Goal: Information Seeking & Learning: Learn about a topic

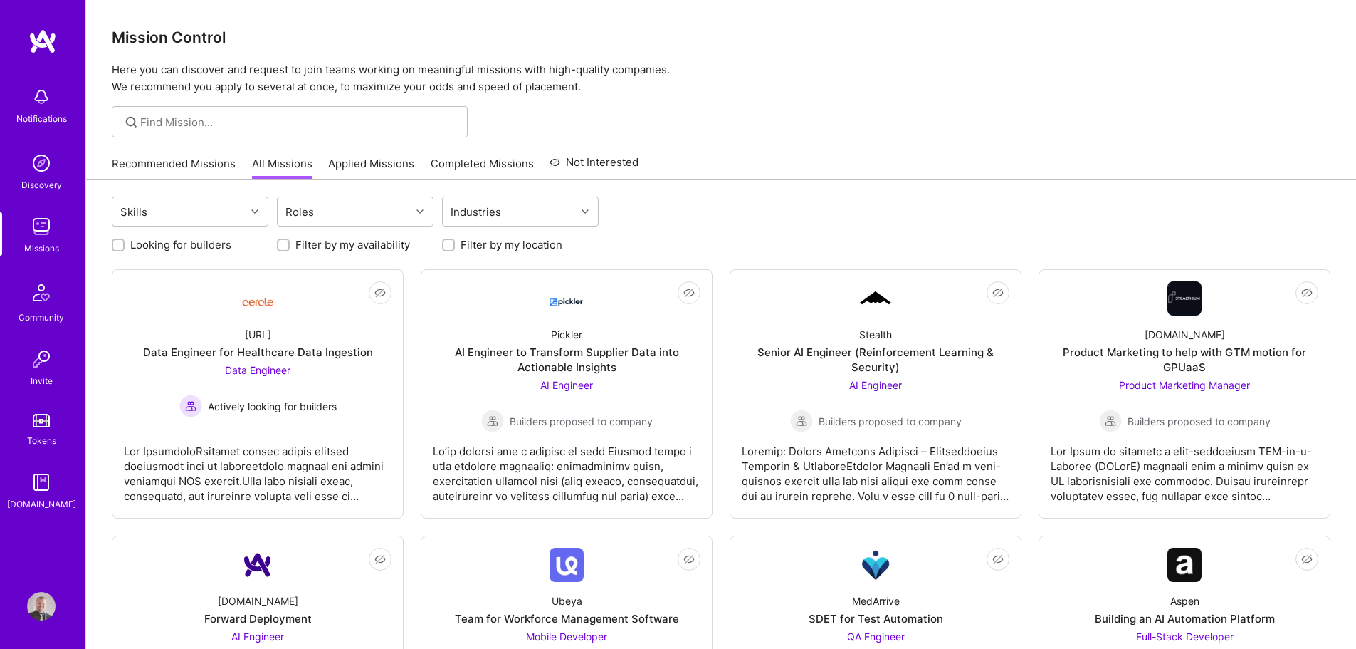
click at [204, 159] on link "Recommended Missions" at bounding box center [174, 167] width 124 height 23
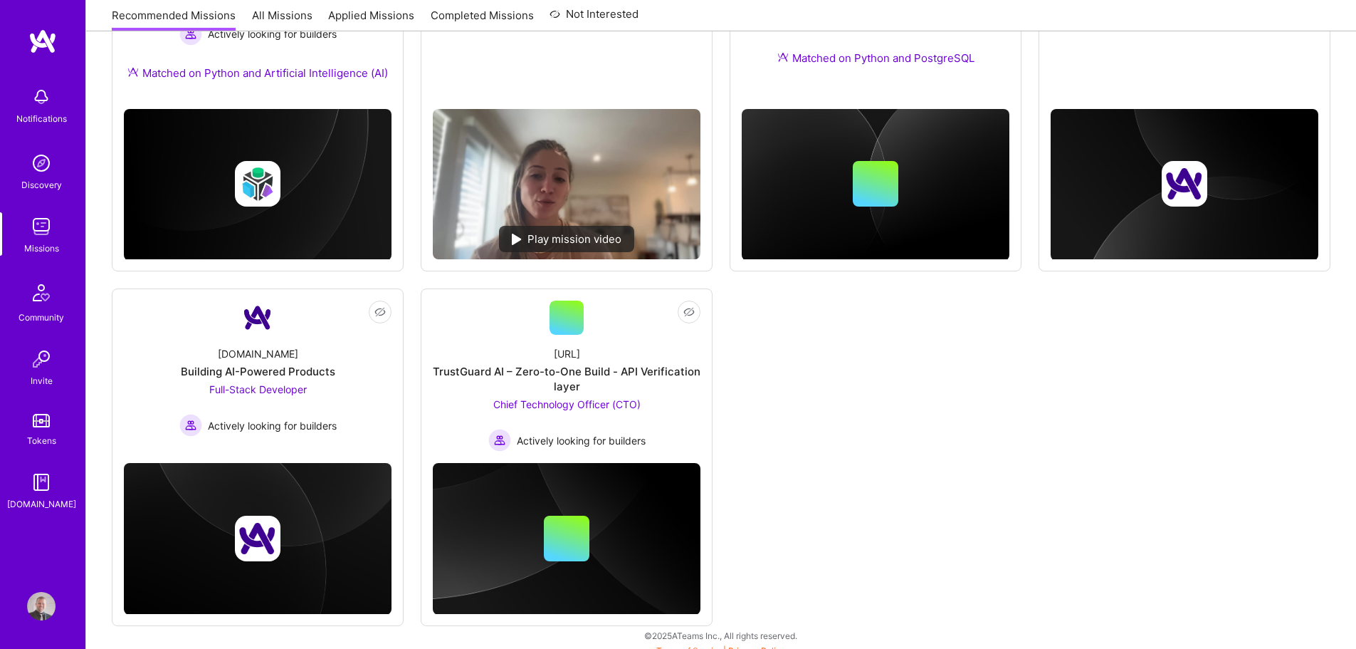
scroll to position [760, 0]
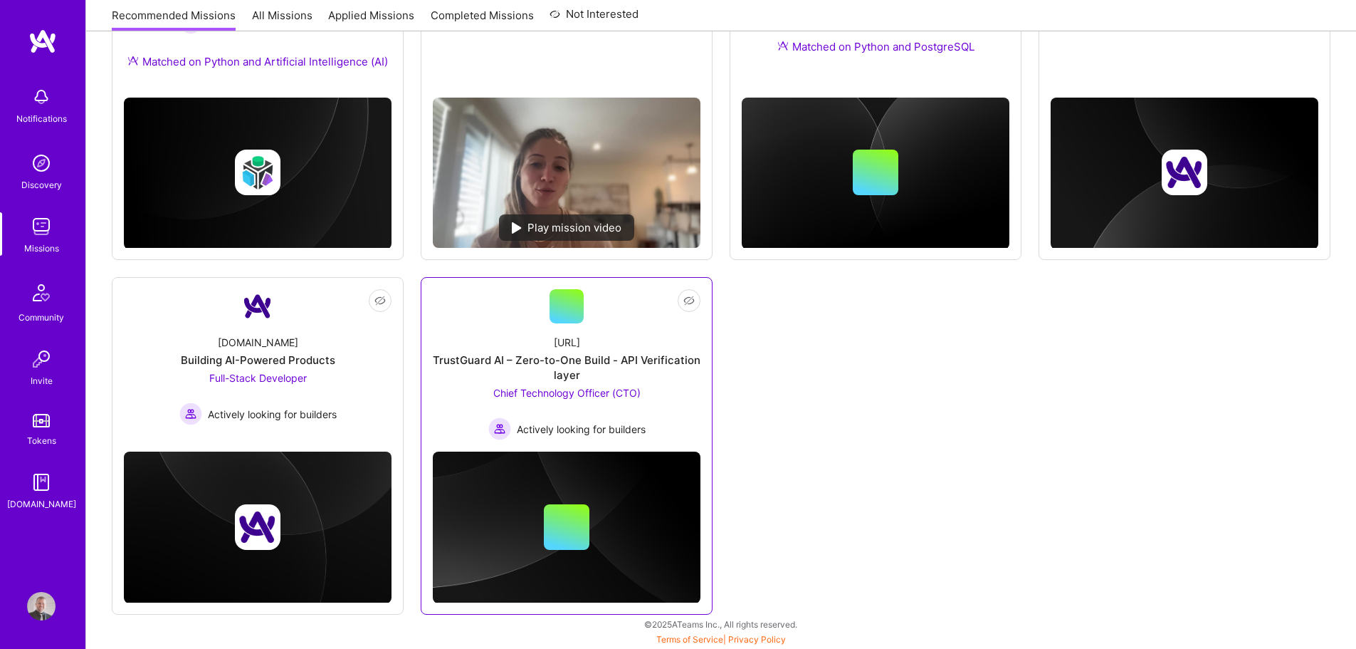
click at [495, 342] on div "[URL] TrustGuard AI – Zero-to-One Build - API Verification layer Chief Technolo…" at bounding box center [567, 381] width 268 height 117
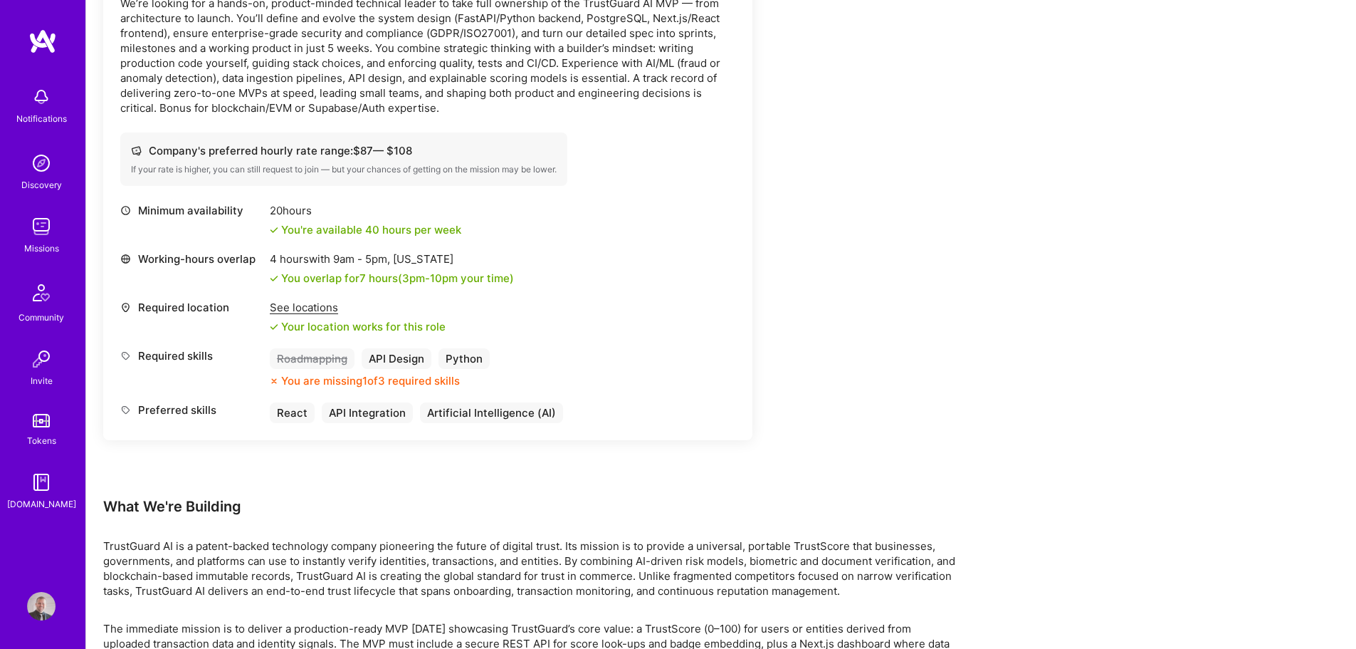
scroll to position [280, 0]
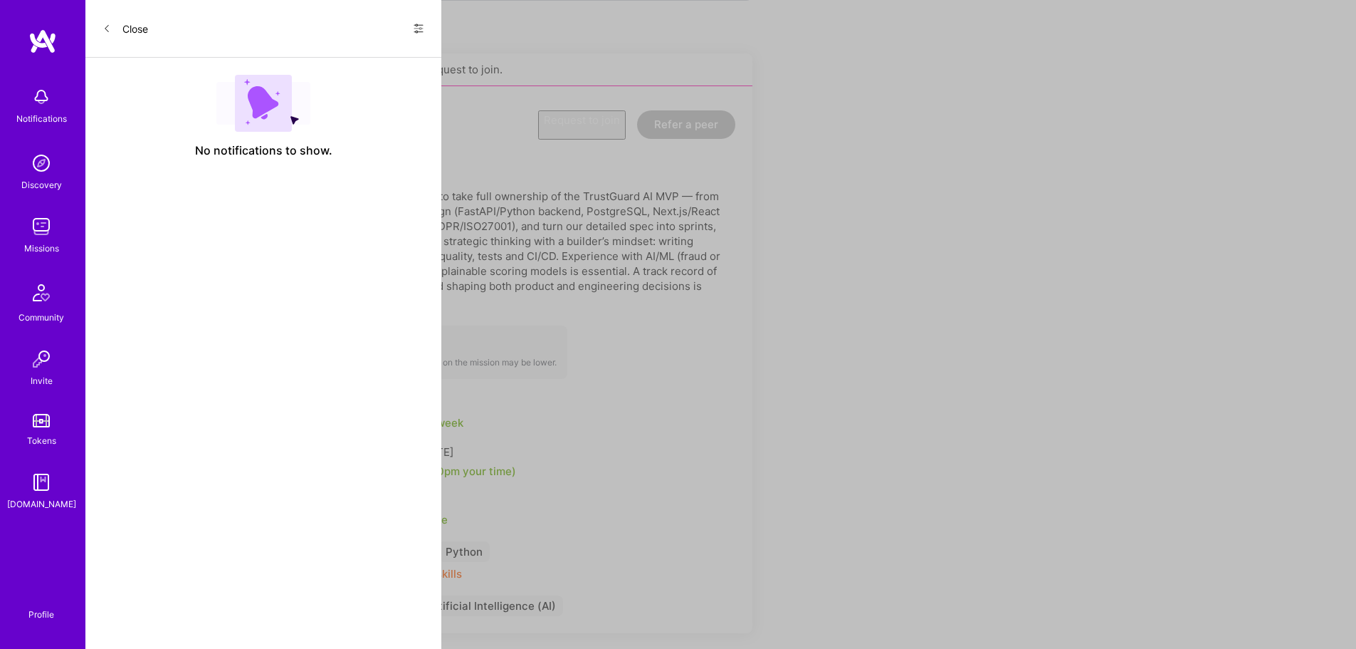
scroll to position [760, 0]
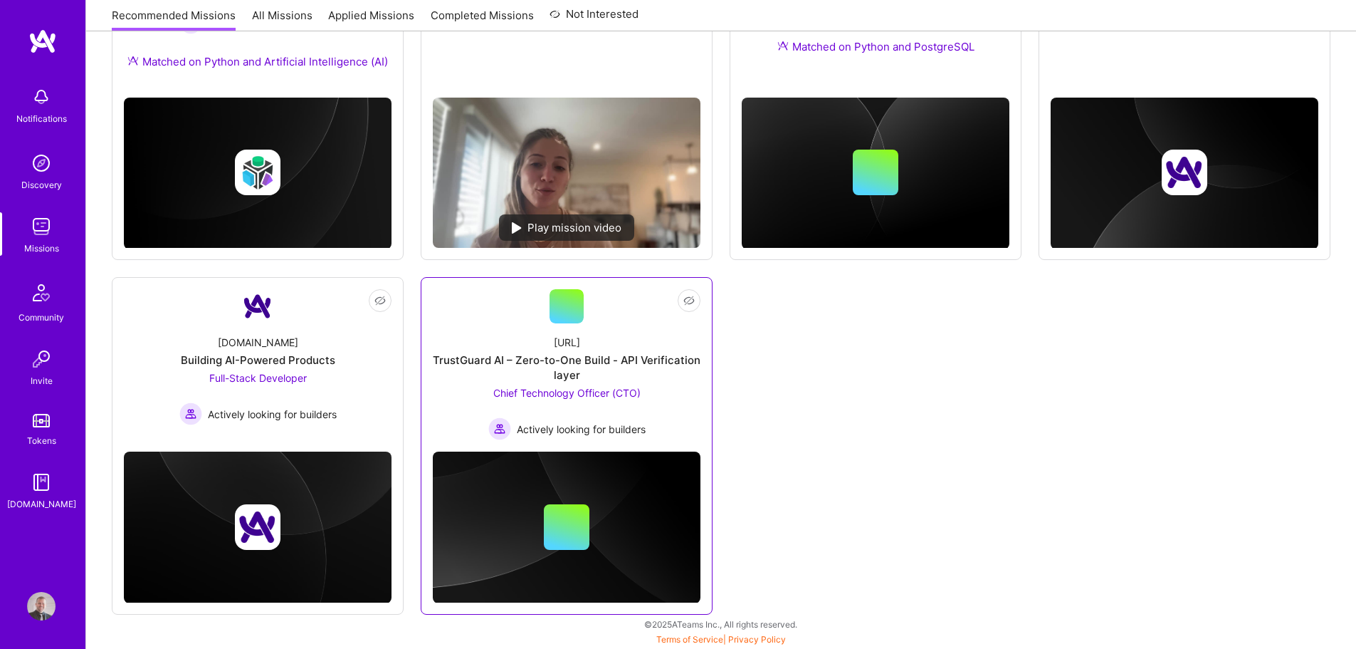
drag, startPoint x: 643, startPoint y: 350, endPoint x: 650, endPoint y: 348, distance: 7.4
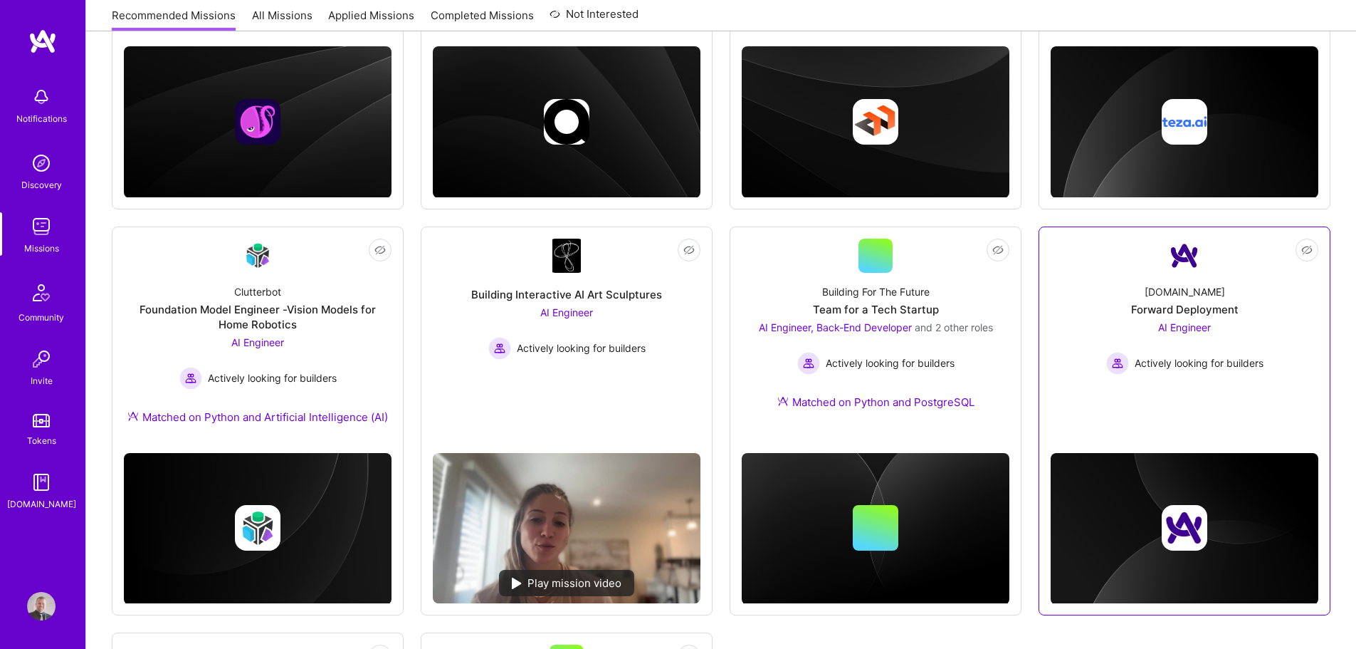
scroll to position [404, 0]
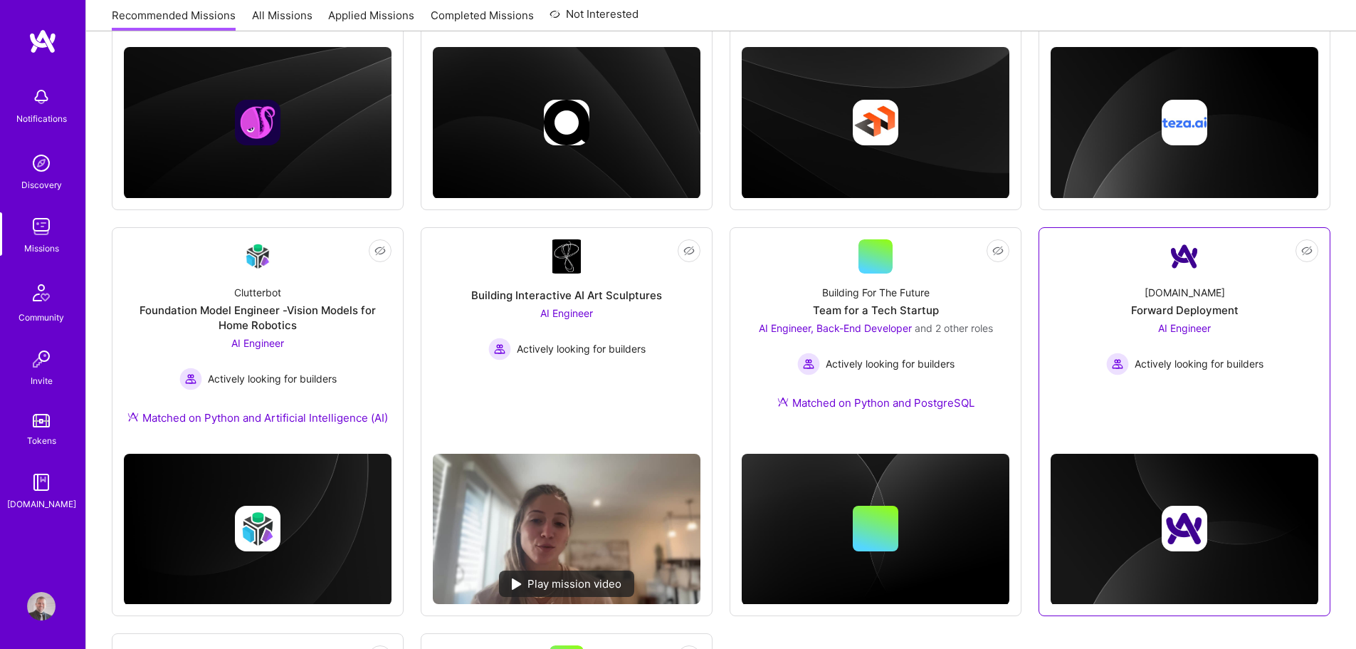
click at [1173, 278] on div "[DOMAIN_NAME] Forward Deployment AI Engineer Actively looking for builders" at bounding box center [1185, 324] width 268 height 102
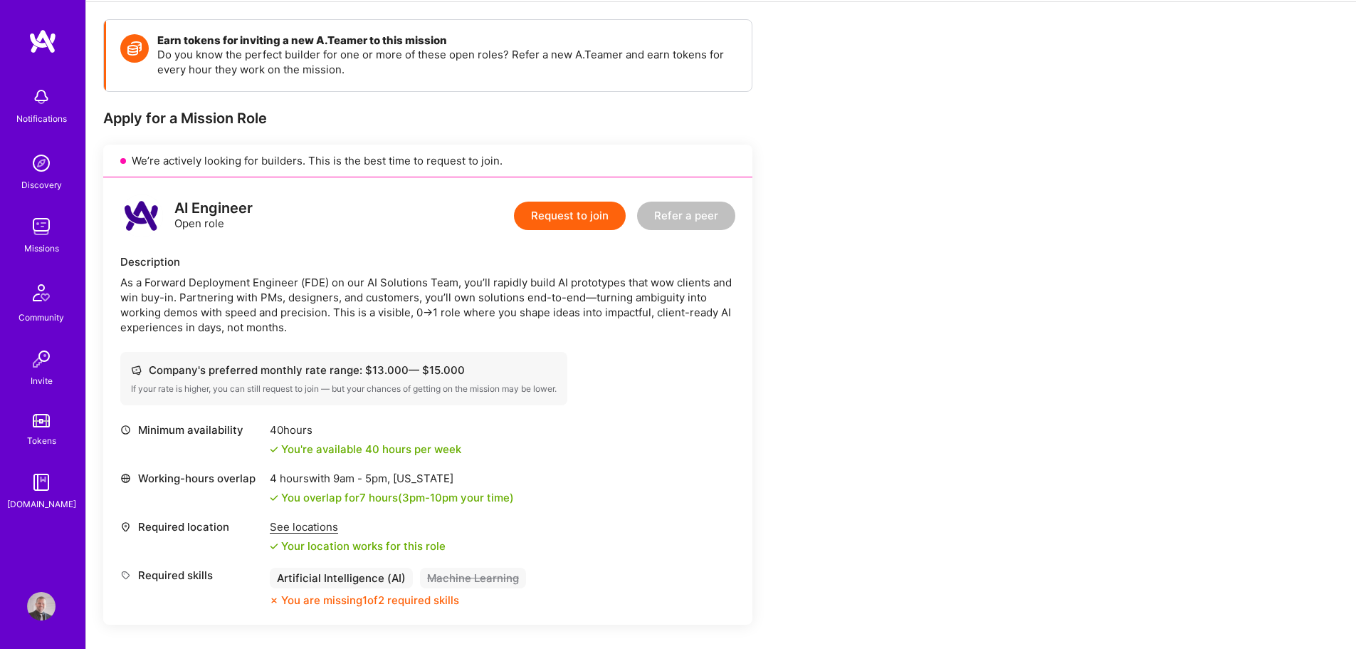
scroll to position [214, 0]
